Goal: Task Accomplishment & Management: Complete application form

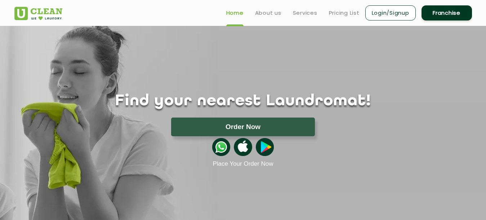
click at [28, 7] on img at bounding box center [38, 13] width 48 height 13
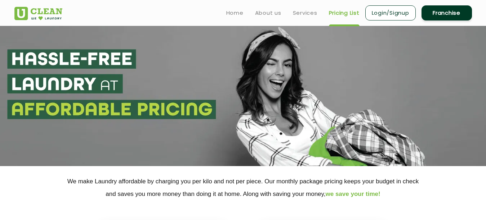
select select "0"
click at [450, 14] on link "Franchise" at bounding box center [446, 12] width 50 height 15
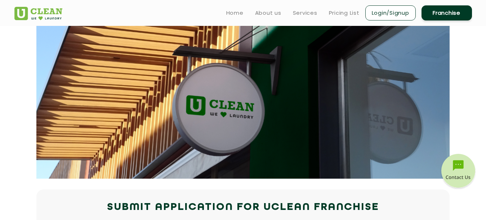
click at [374, 8] on link "Login/Signup" at bounding box center [390, 12] width 50 height 15
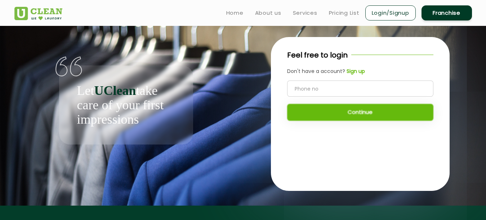
click at [337, 90] on input "tel" at bounding box center [360, 89] width 146 height 16
type input "9752573255"
drag, startPoint x: 339, startPoint y: 110, endPoint x: 329, endPoint y: 109, distance: 10.4
click at [329, 109] on button "Continue" at bounding box center [360, 112] width 146 height 17
